Goal: Check status: Check status

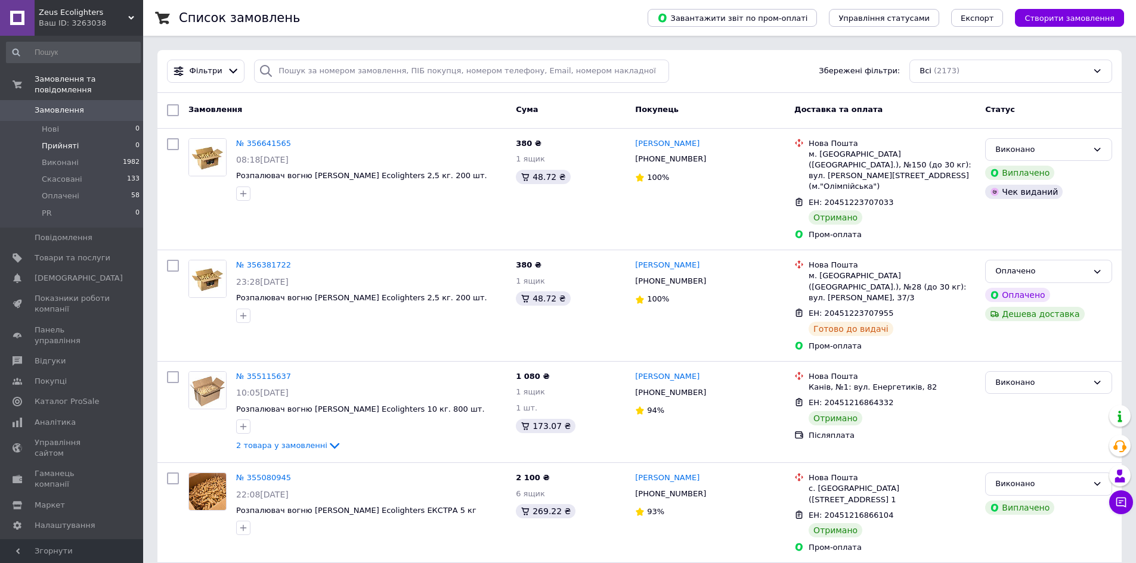
click at [57, 141] on span "Прийняті" at bounding box center [60, 146] width 37 height 11
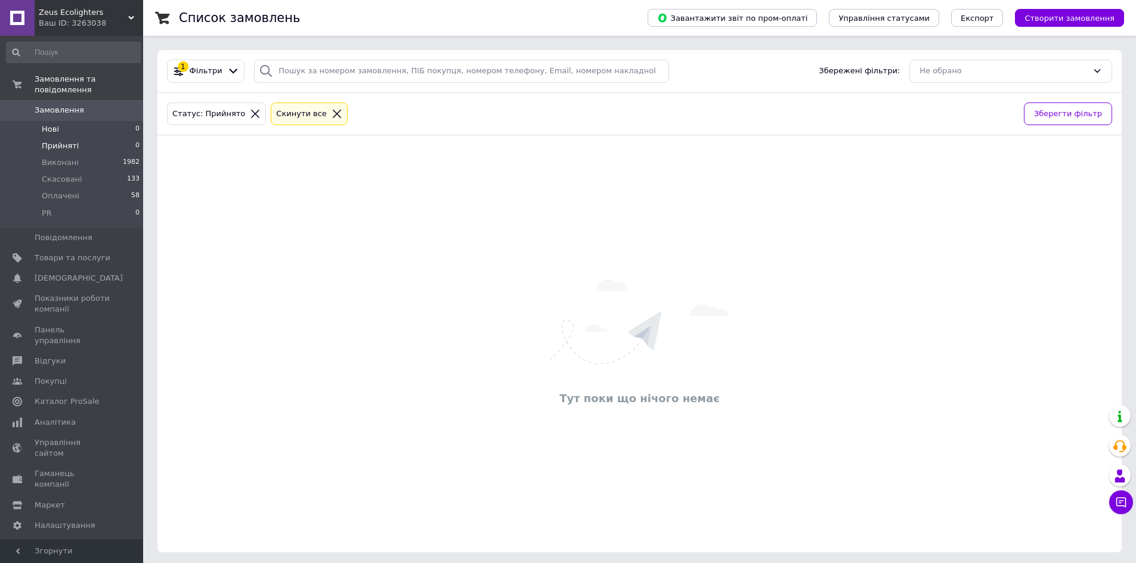
click at [66, 121] on li "Нові 0" at bounding box center [73, 129] width 147 height 17
click at [60, 141] on span "Прийняті" at bounding box center [60, 146] width 37 height 11
click at [61, 141] on span "Прийняті" at bounding box center [60, 146] width 37 height 11
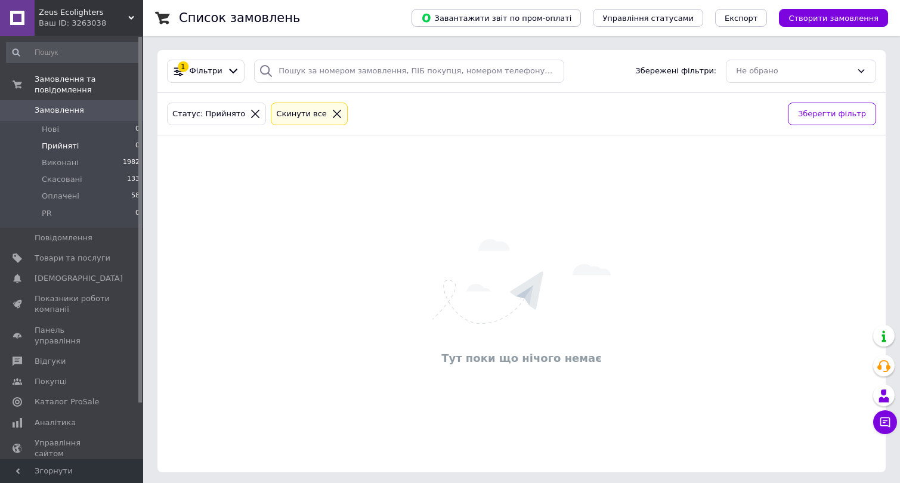
click at [69, 141] on span "Прийняті" at bounding box center [60, 146] width 37 height 11
click at [56, 417] on span "Аналітика" at bounding box center [55, 422] width 41 height 11
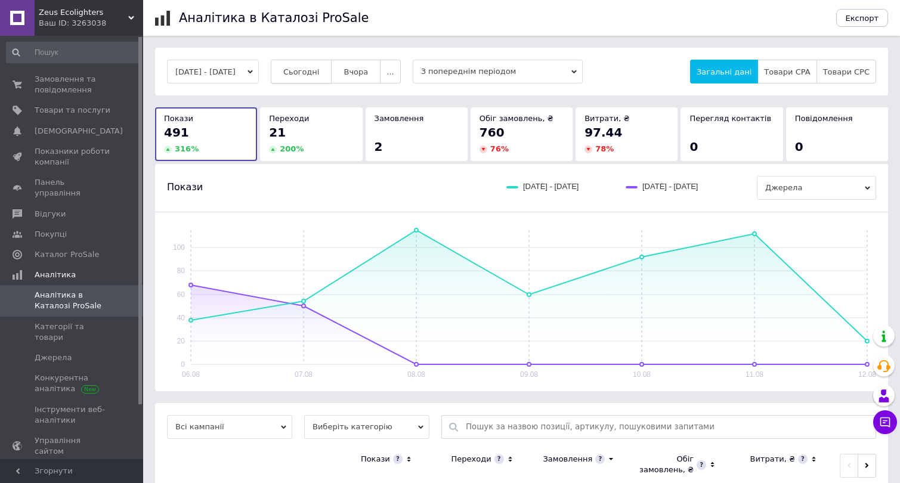
click at [314, 72] on span "Сьогодні" at bounding box center [301, 71] width 36 height 9
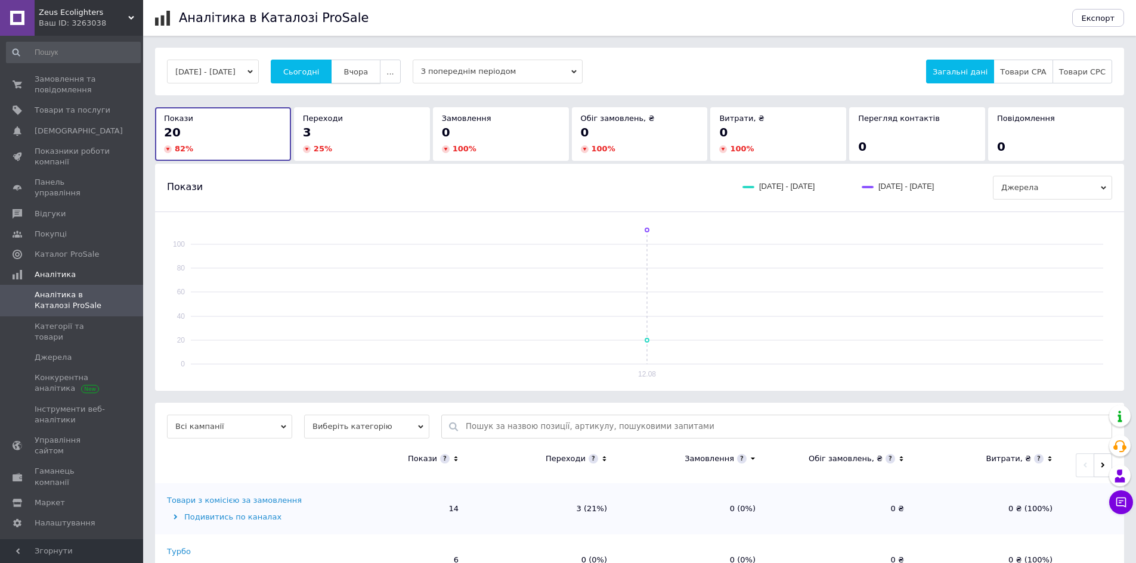
click at [358, 74] on button "Вчора" at bounding box center [355, 72] width 49 height 24
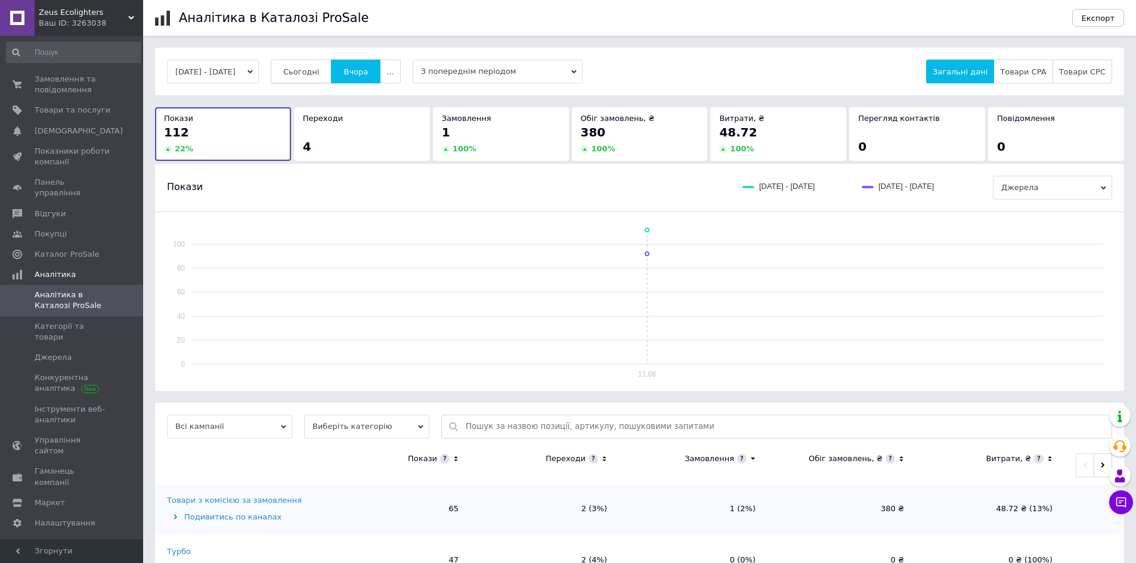
click at [320, 74] on span "Сьогодні" at bounding box center [301, 71] width 36 height 9
